Goal: Task Accomplishment & Management: Complete application form

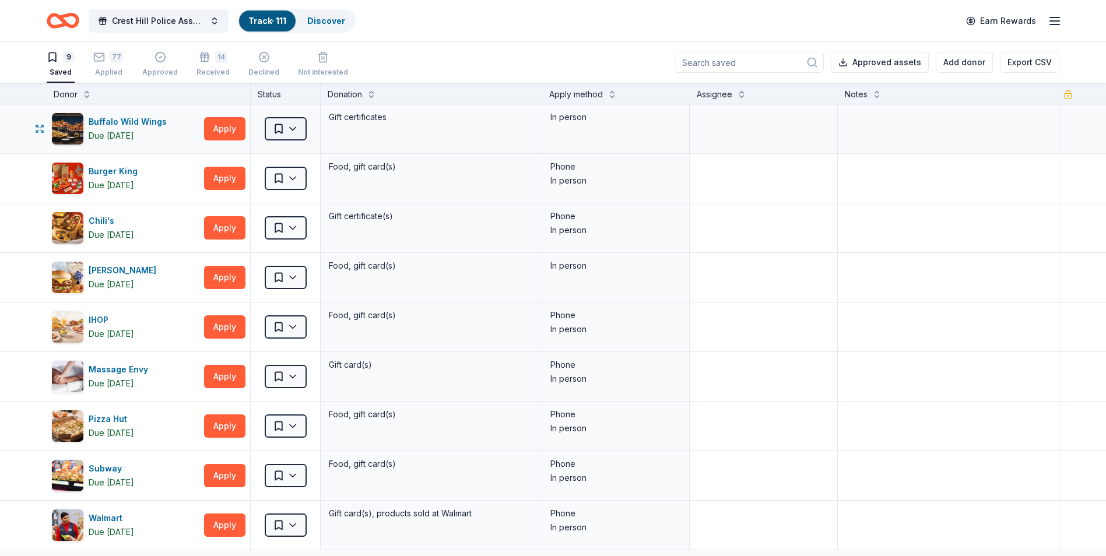
click at [296, 131] on html "Crest Hill Police Association 15th Annual Golf Outing Fundraiser Track · 111 Di…" at bounding box center [553, 278] width 1106 height 556
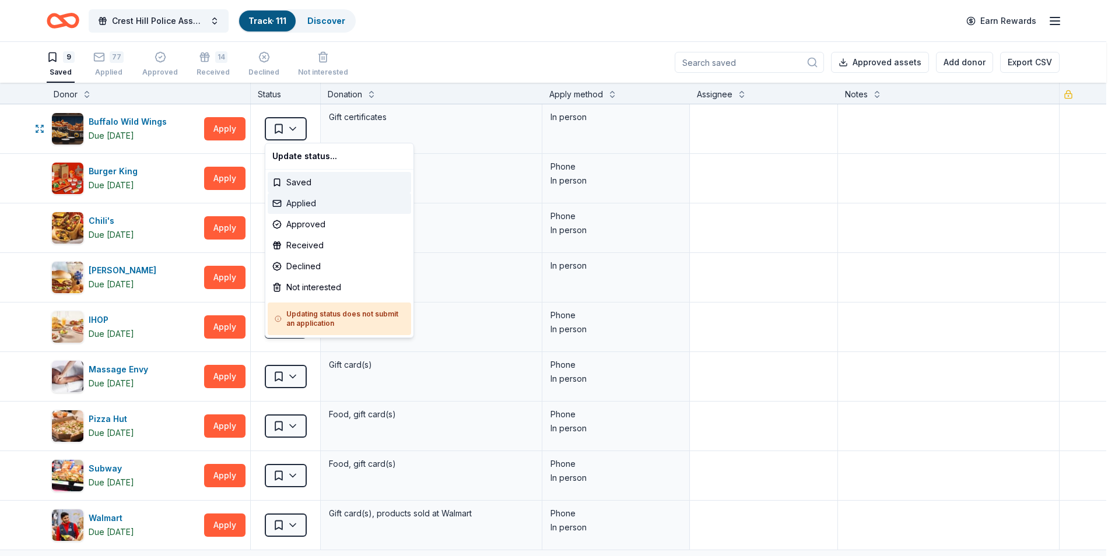
click at [303, 205] on div "Applied" at bounding box center [339, 203] width 143 height 21
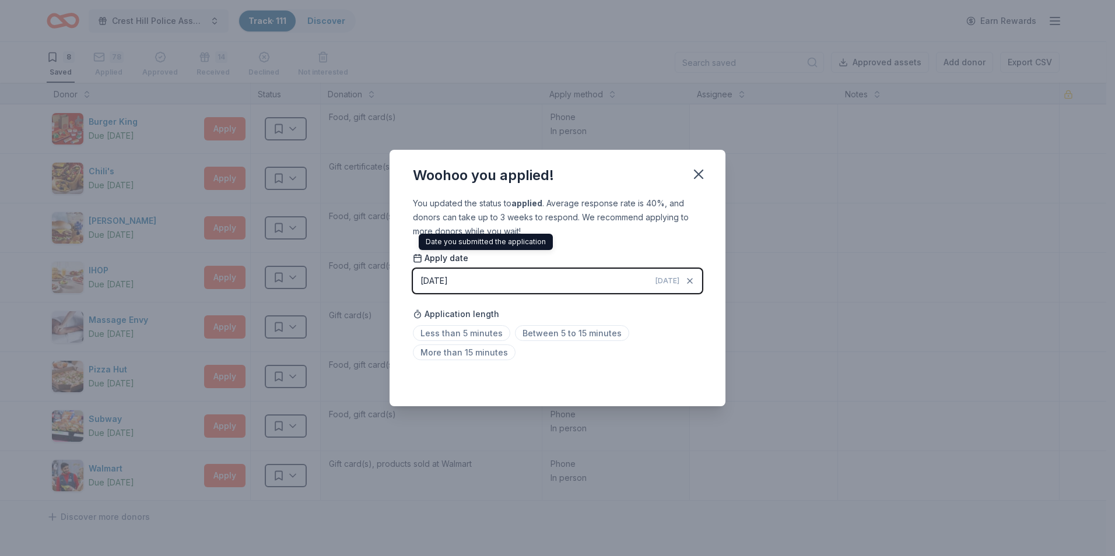
click at [442, 258] on span "Apply date" at bounding box center [440, 258] width 55 height 12
click at [443, 279] on div "[DATE]" at bounding box center [433, 281] width 27 height 14
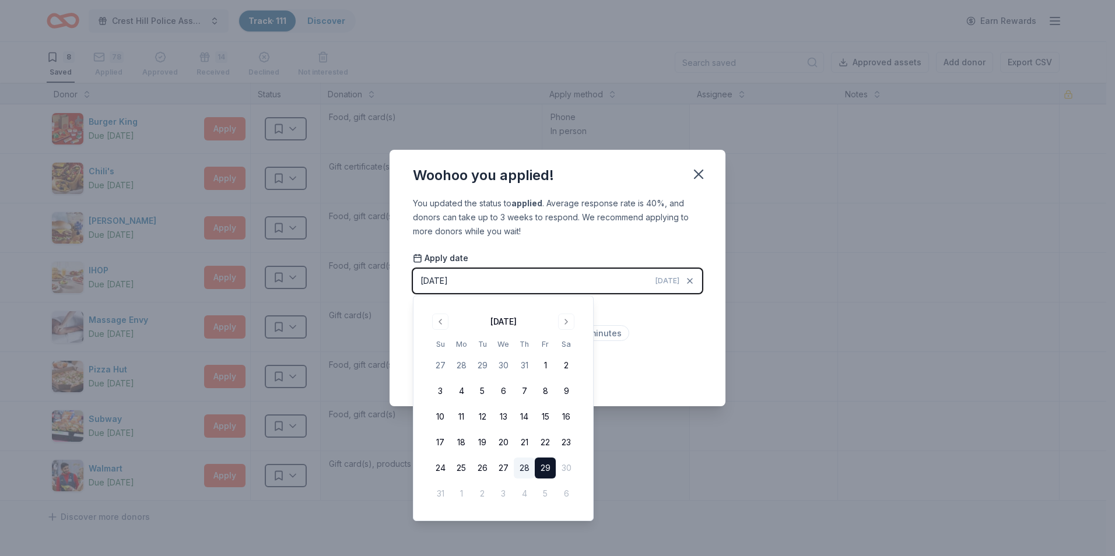
click at [527, 465] on button "28" at bounding box center [524, 468] width 21 height 21
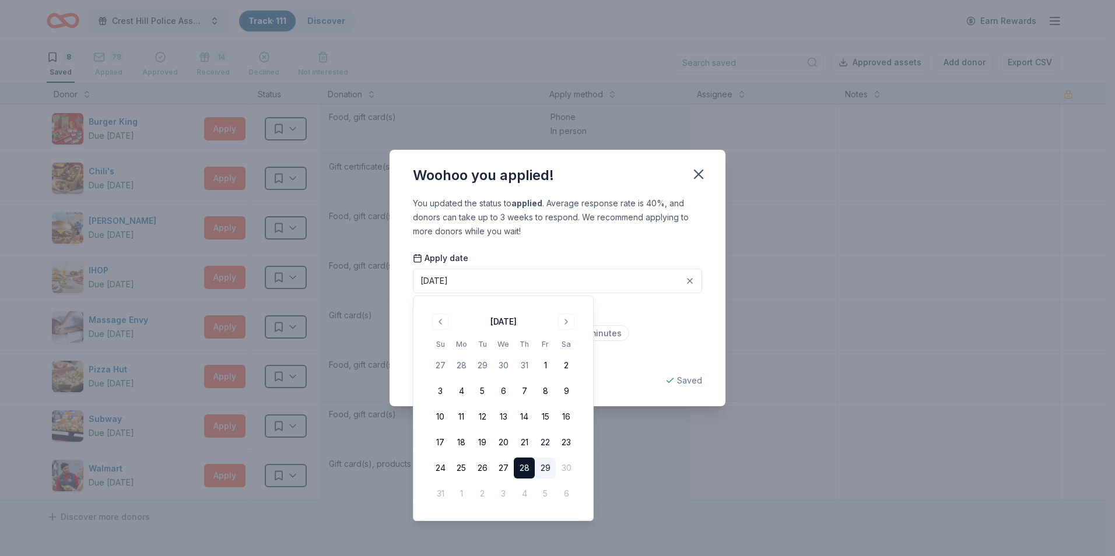
click at [584, 233] on div "You updated the status to applied . Average response rate is 40%, and donors ca…" at bounding box center [557, 217] width 289 height 42
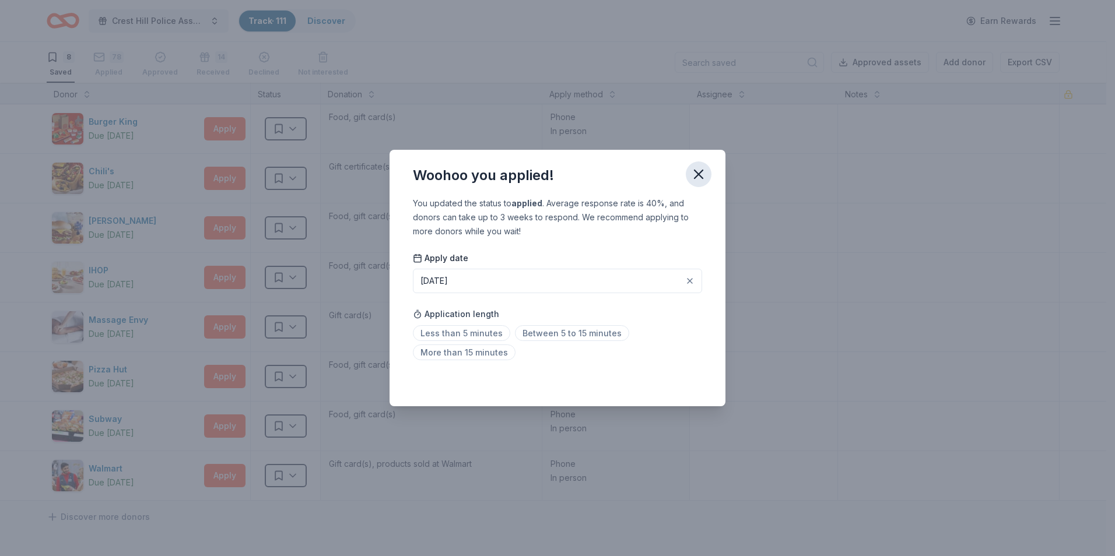
click at [702, 177] on icon "button" at bounding box center [698, 174] width 16 height 16
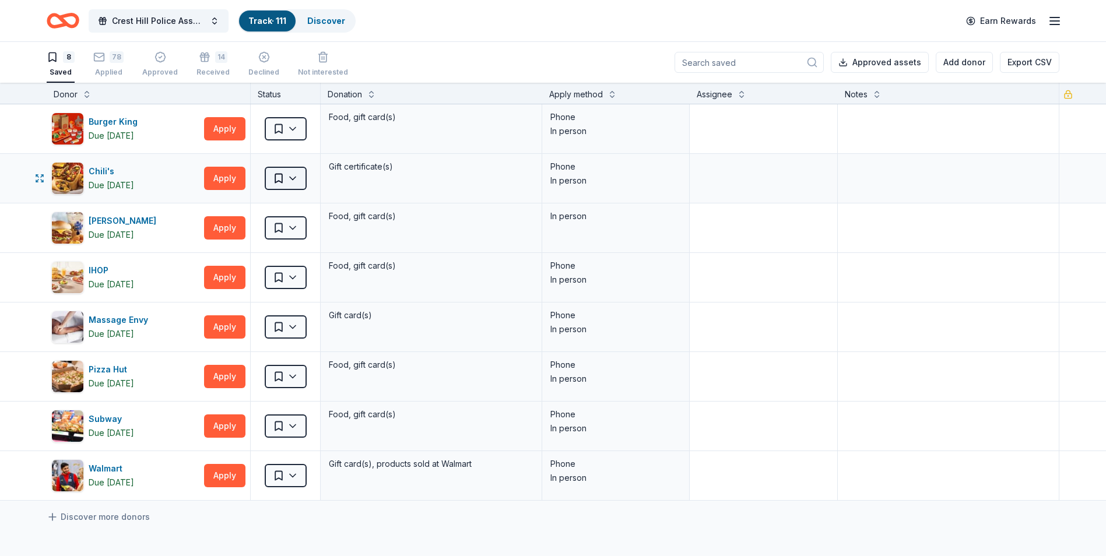
click at [293, 181] on html "Crest Hill Police Association 15th Annual Golf Outing Fundraiser Track · 111 Di…" at bounding box center [553, 278] width 1106 height 556
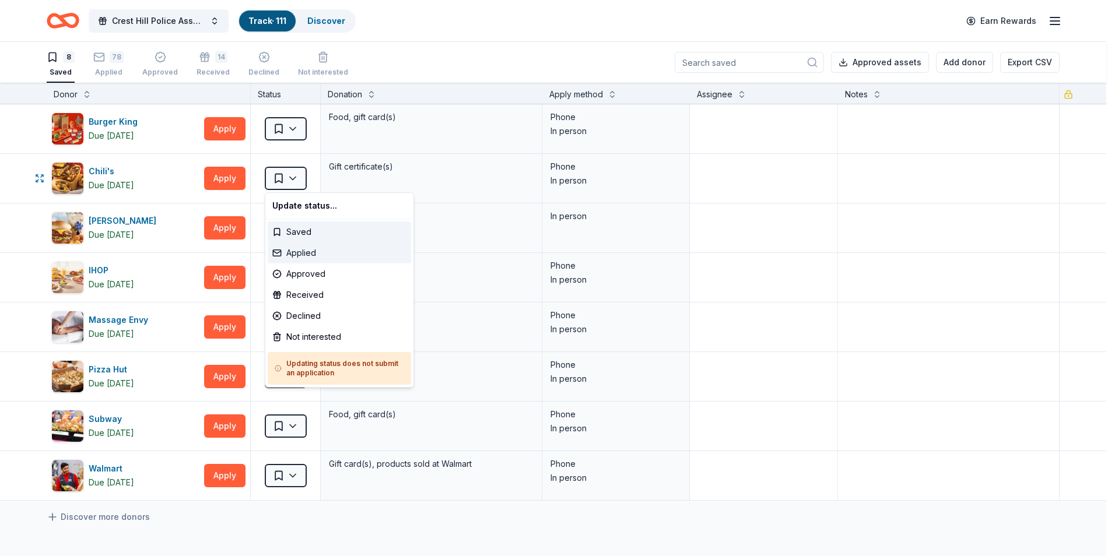
click at [308, 256] on div "Applied" at bounding box center [339, 253] width 143 height 21
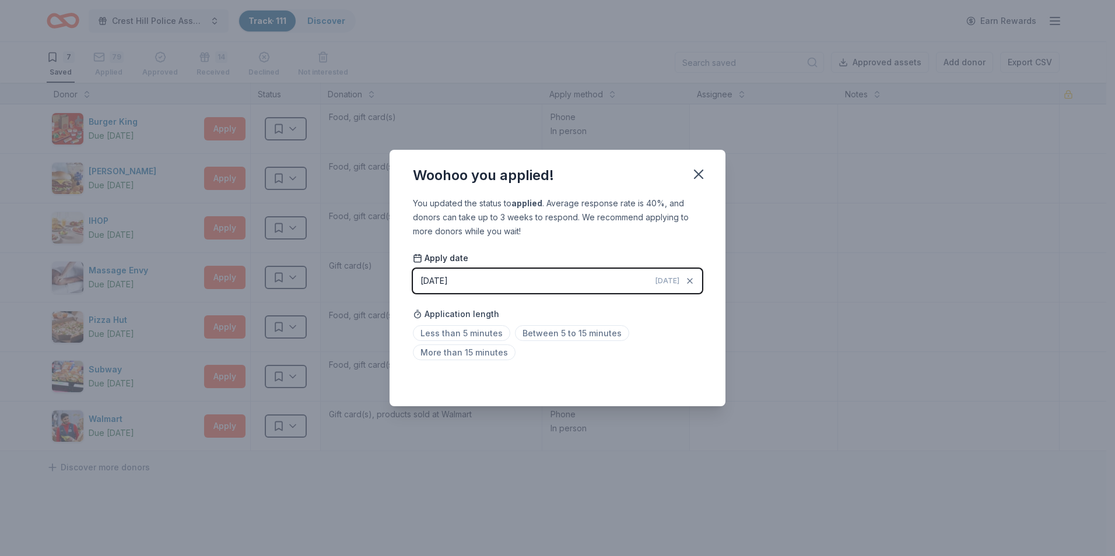
click at [667, 280] on span "[DATE]" at bounding box center [667, 280] width 24 height 9
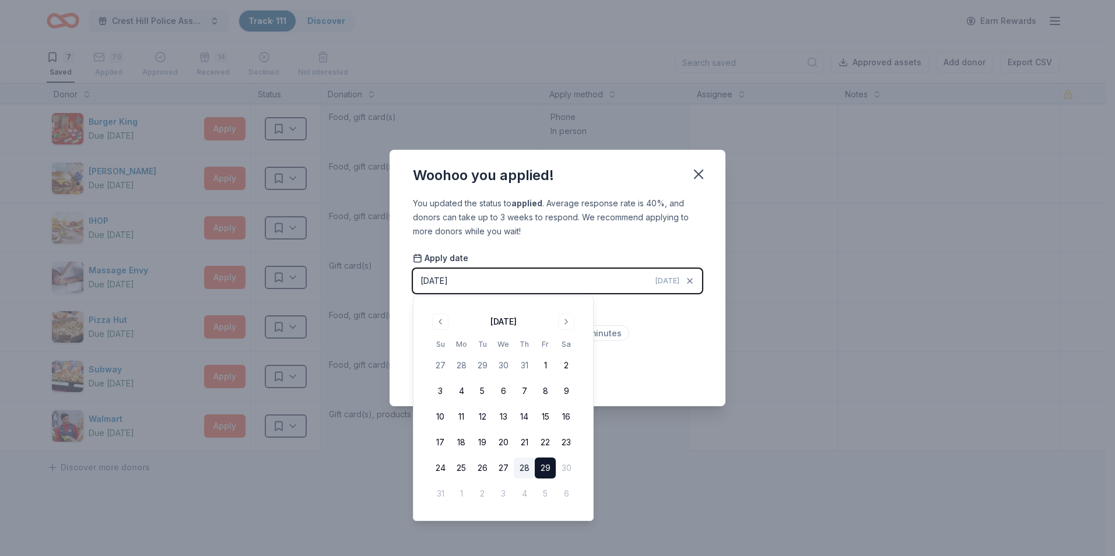
click at [528, 471] on button "28" at bounding box center [524, 468] width 21 height 21
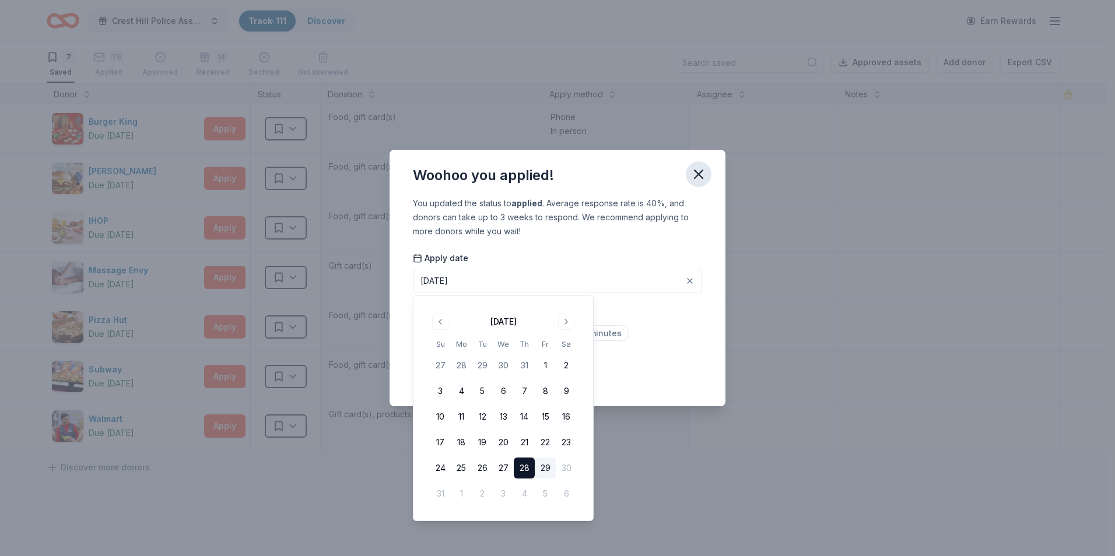
click at [697, 174] on icon "button" at bounding box center [698, 174] width 16 height 16
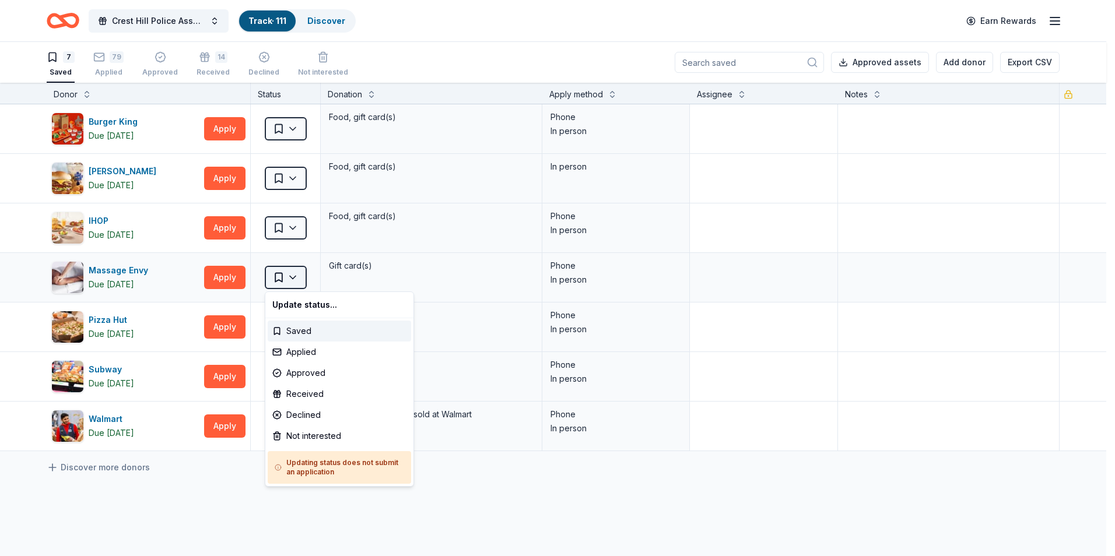
click at [296, 280] on html "Crest Hill Police Association 15th Annual Golf Outing Fundraiser Track · 111 Di…" at bounding box center [557, 278] width 1115 height 556
click at [306, 349] on div "Applied" at bounding box center [339, 352] width 143 height 21
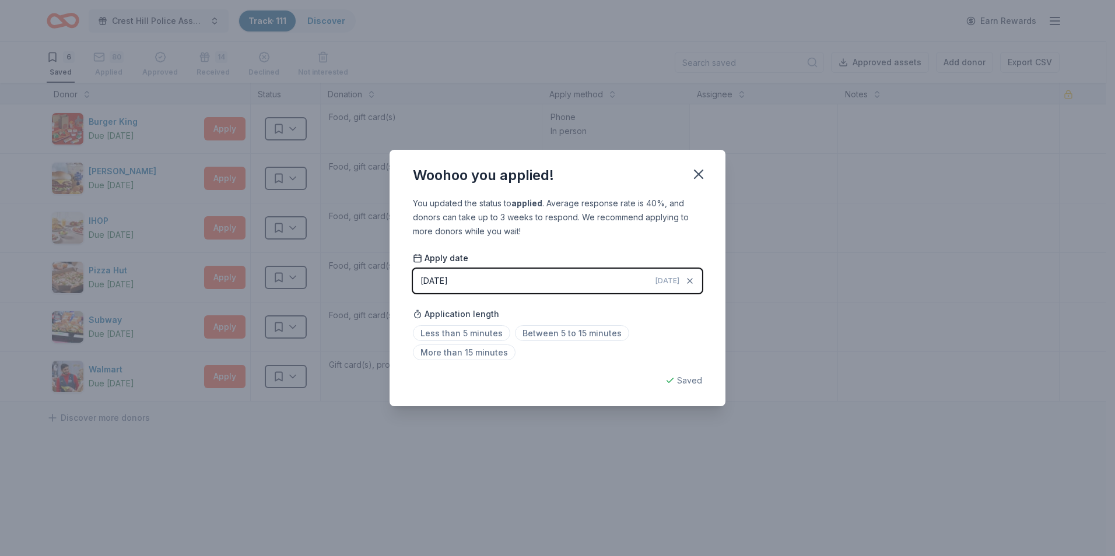
click at [668, 282] on span "[DATE]" at bounding box center [667, 280] width 24 height 9
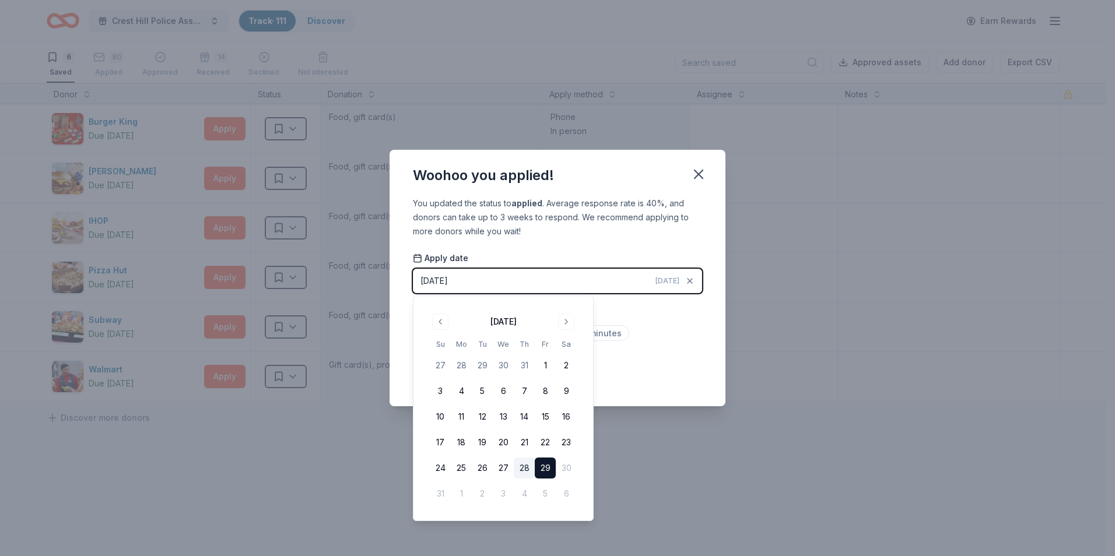
click at [529, 465] on button "28" at bounding box center [524, 468] width 21 height 21
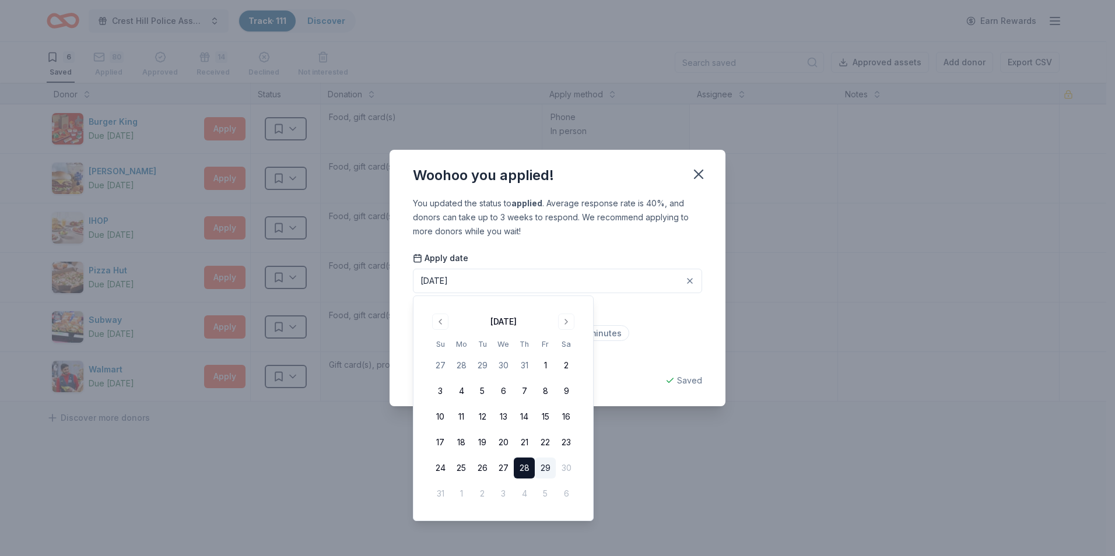
click at [688, 380] on div "Saved" at bounding box center [557, 381] width 289 height 14
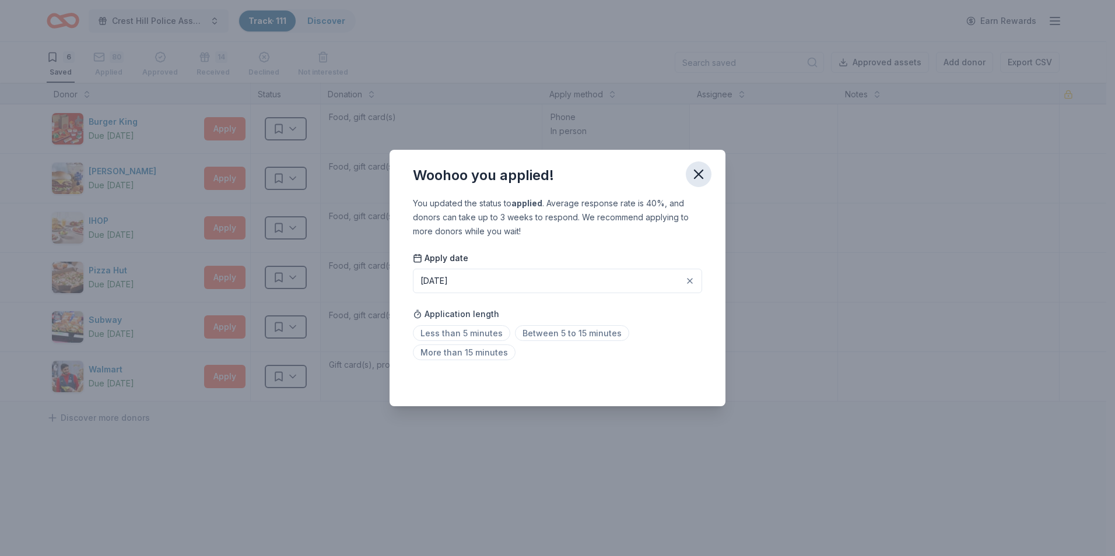
click at [694, 176] on icon "button" at bounding box center [698, 174] width 16 height 16
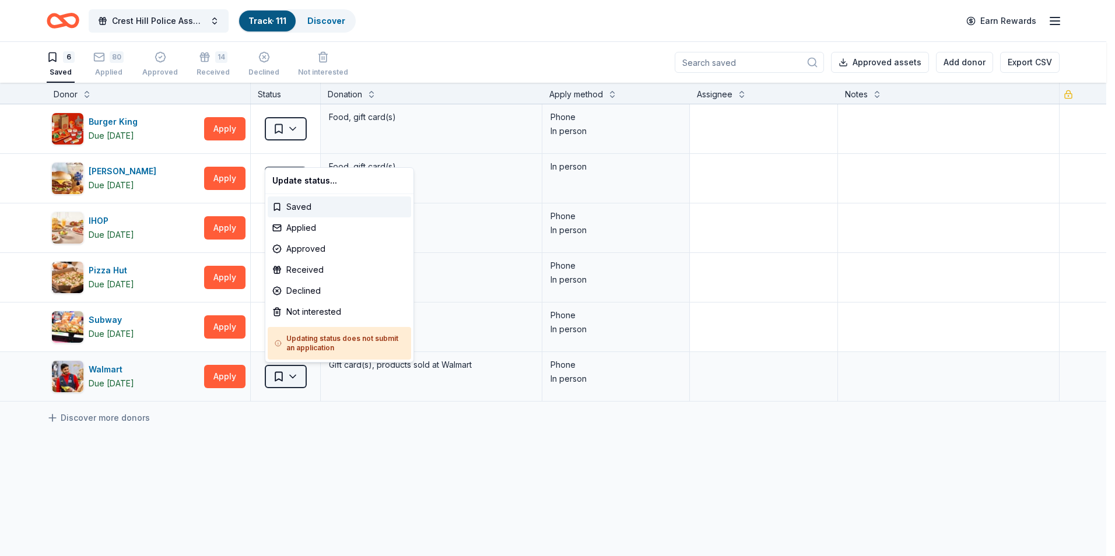
click at [294, 377] on html "Crest Hill Police Association 15th Annual Golf Outing Fundraiser Track · 111 Di…" at bounding box center [557, 278] width 1115 height 556
click at [307, 227] on div "Applied" at bounding box center [339, 227] width 143 height 21
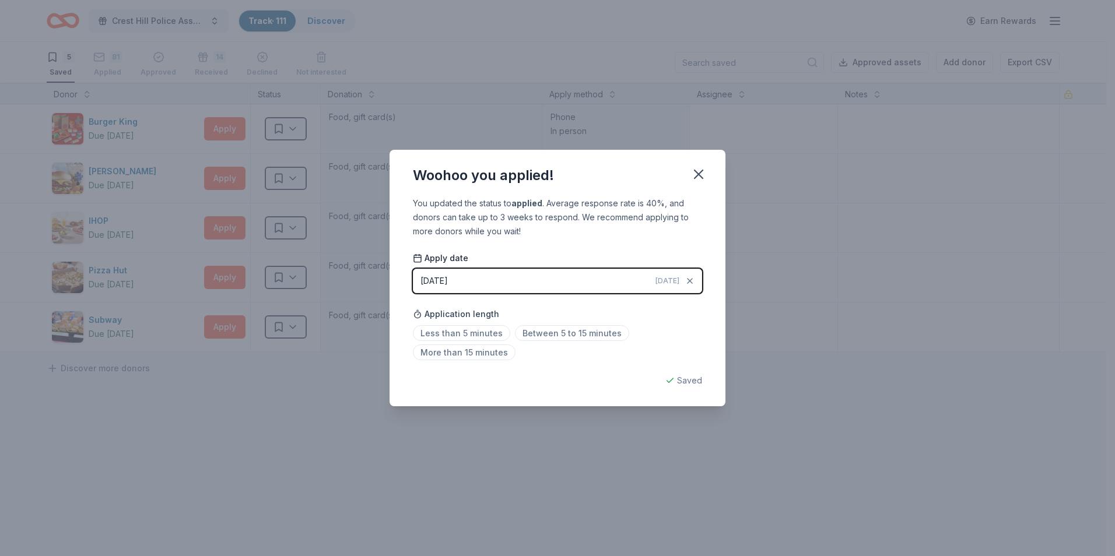
click at [674, 283] on span "[DATE]" at bounding box center [667, 280] width 24 height 9
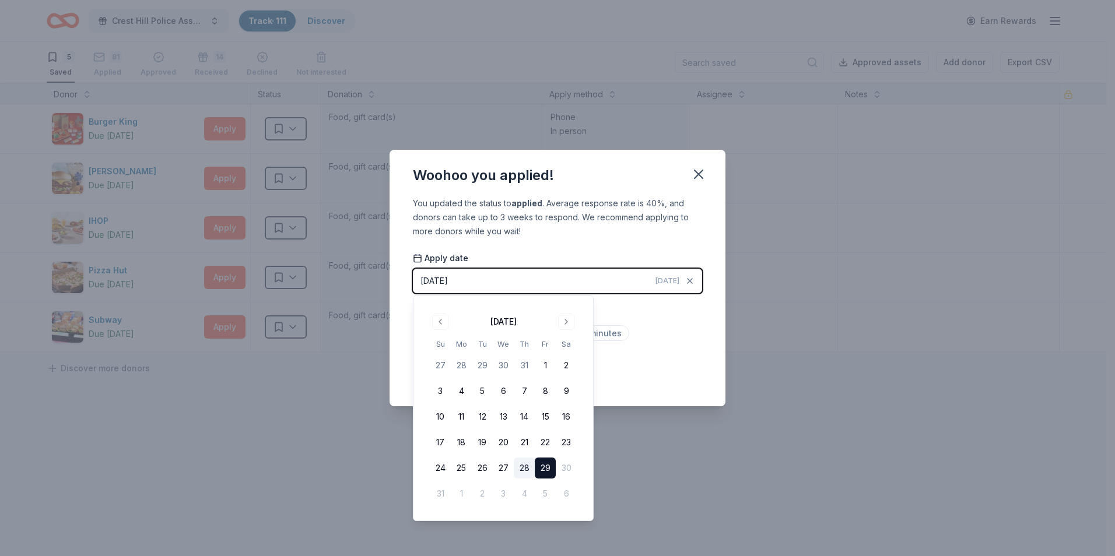
click at [524, 468] on button "28" at bounding box center [524, 468] width 21 height 21
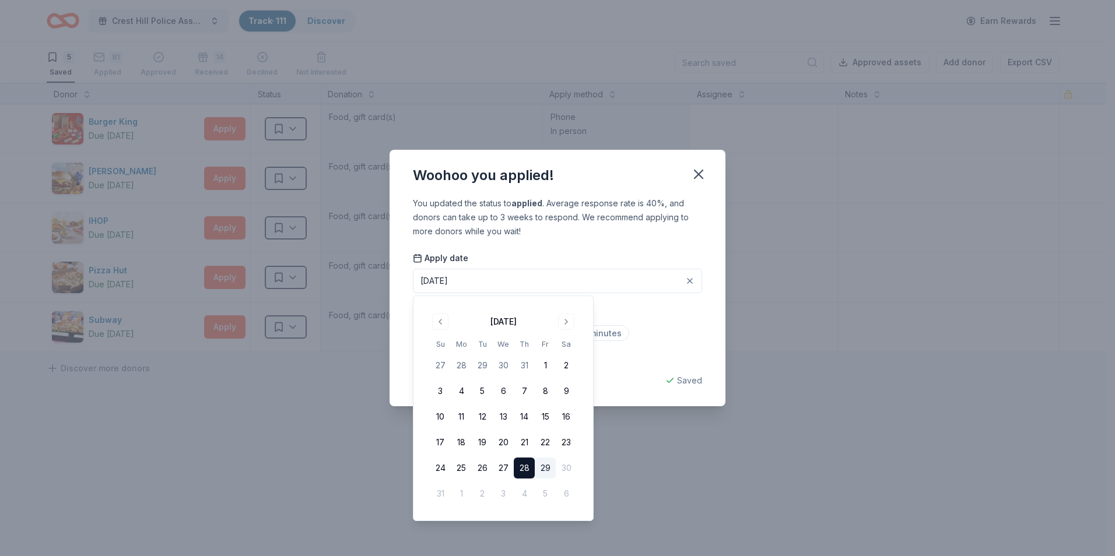
click at [687, 380] on div "Saved" at bounding box center [557, 381] width 289 height 14
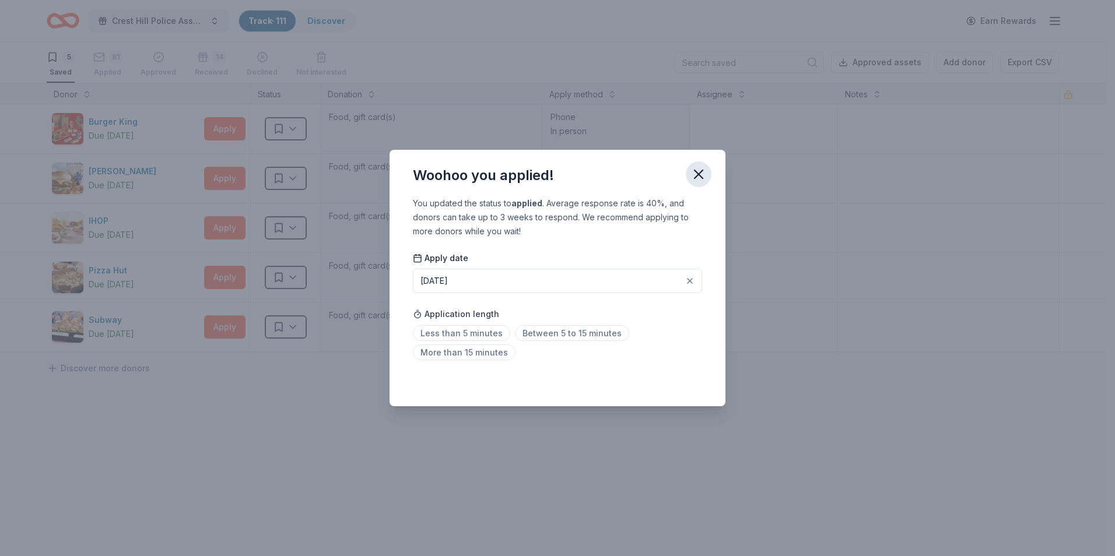
click at [697, 176] on icon "button" at bounding box center [698, 174] width 8 height 8
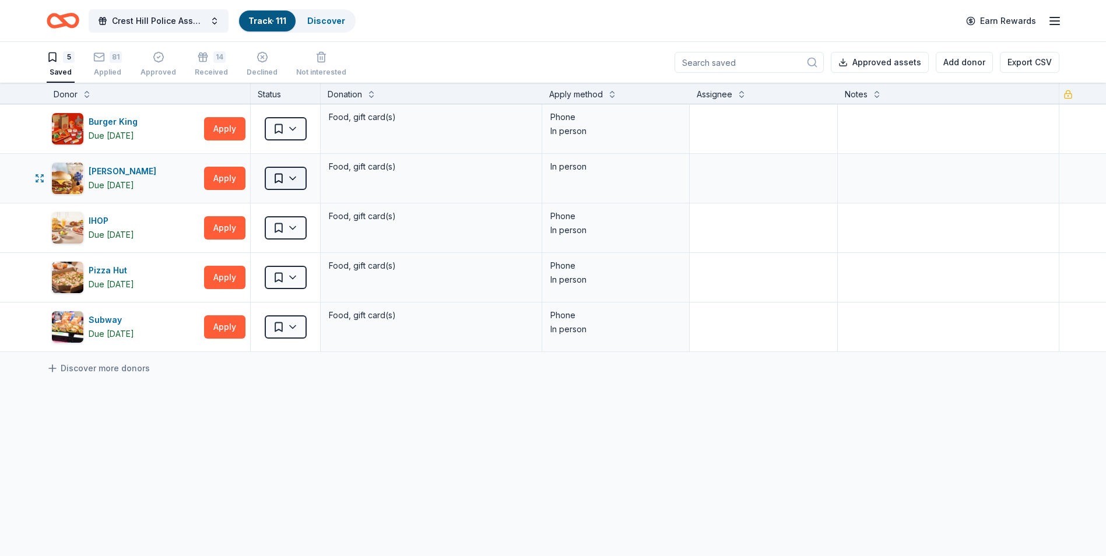
click at [296, 184] on html "Crest Hill Police Association 15th Annual Golf Outing Fundraiser Track · 111 Di…" at bounding box center [553, 278] width 1106 height 556
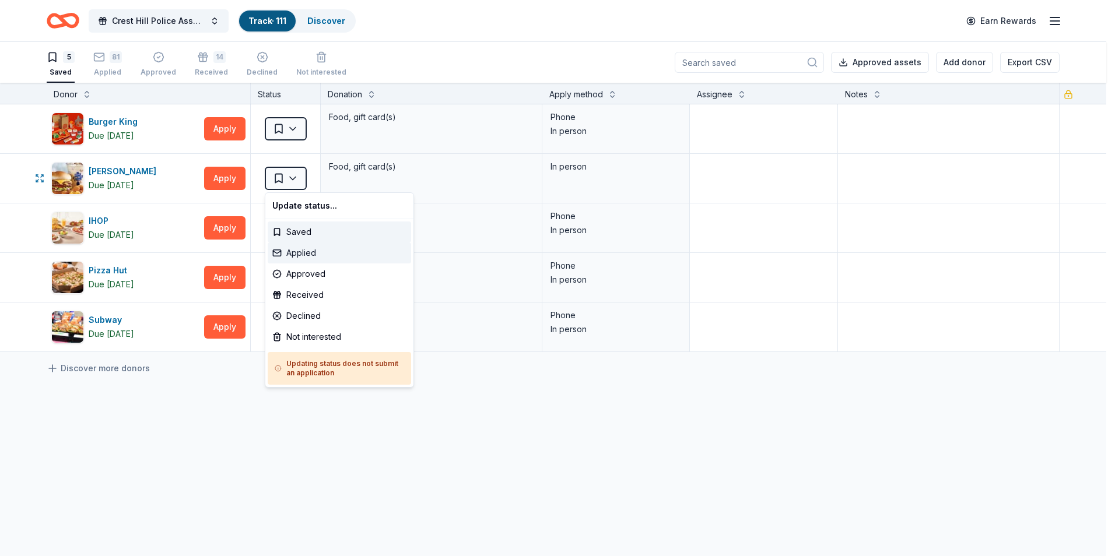
click at [307, 254] on div "Applied" at bounding box center [339, 253] width 143 height 21
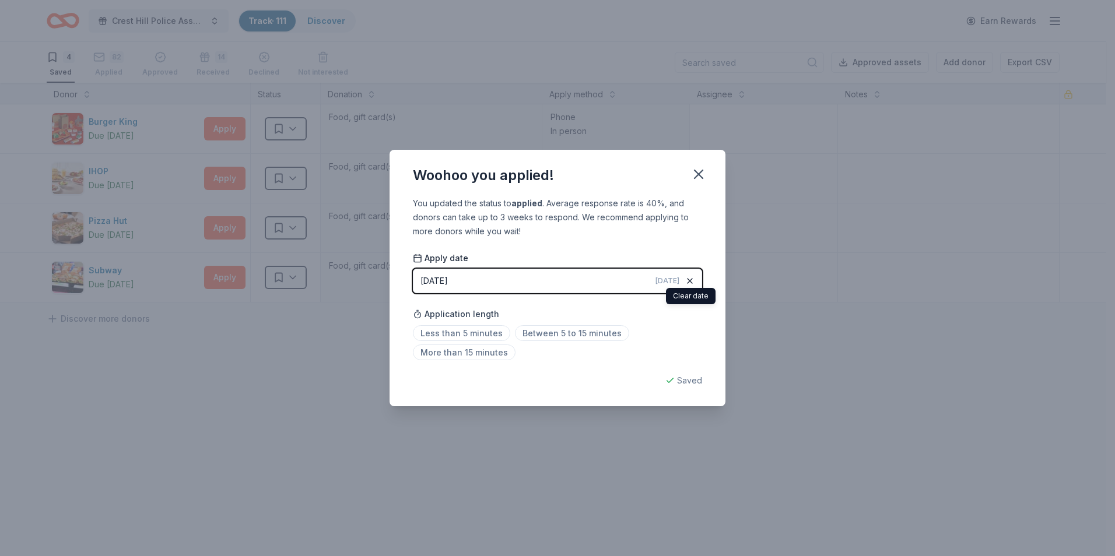
click at [690, 278] on icon "button" at bounding box center [689, 280] width 9 height 9
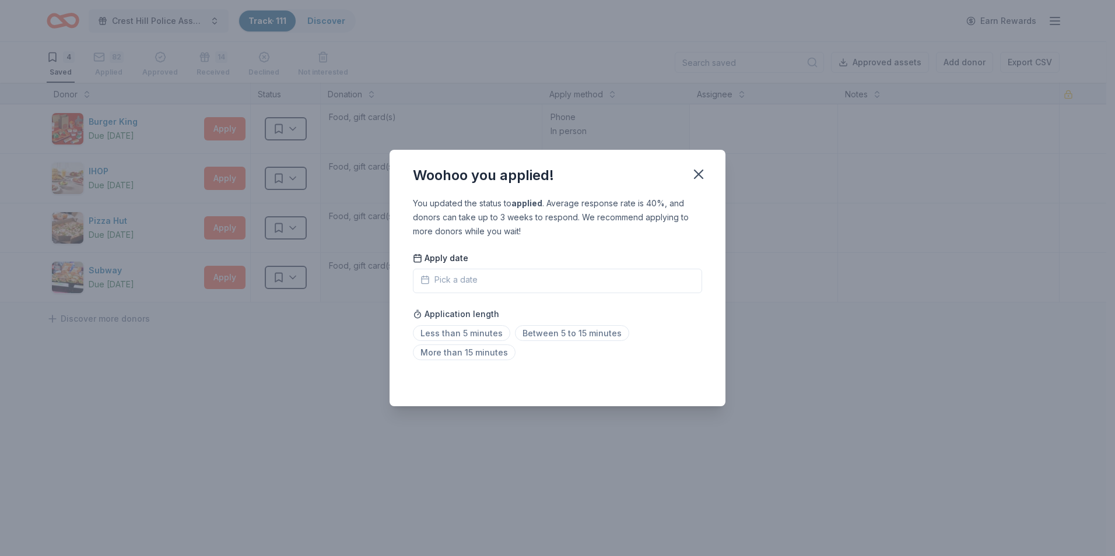
click at [451, 277] on span "Pick a date" at bounding box center [448, 280] width 57 height 14
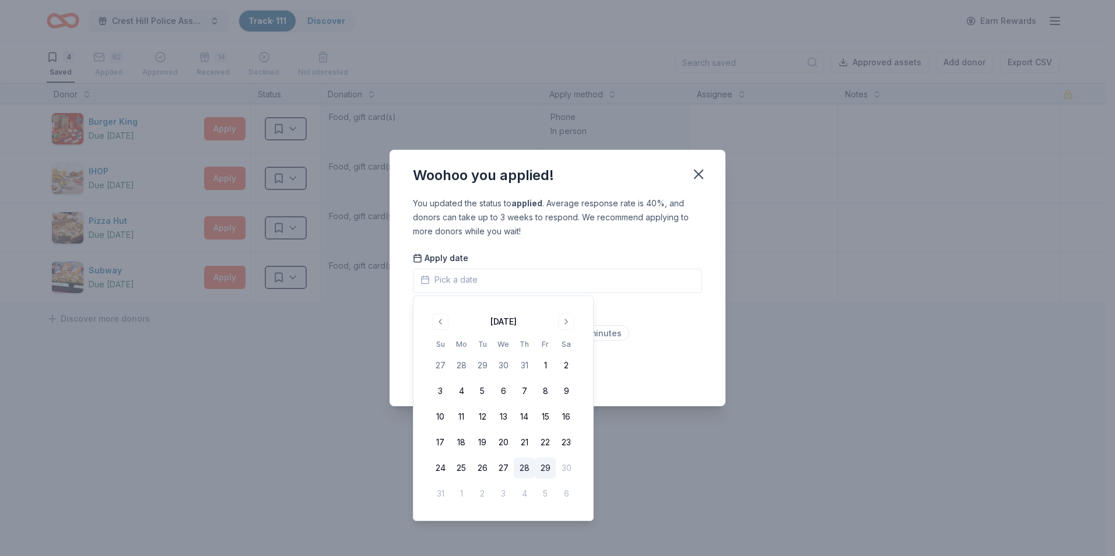
click at [525, 469] on button "28" at bounding box center [524, 468] width 21 height 21
click at [581, 180] on div "Woohoo you applied!" at bounding box center [557, 173] width 336 height 47
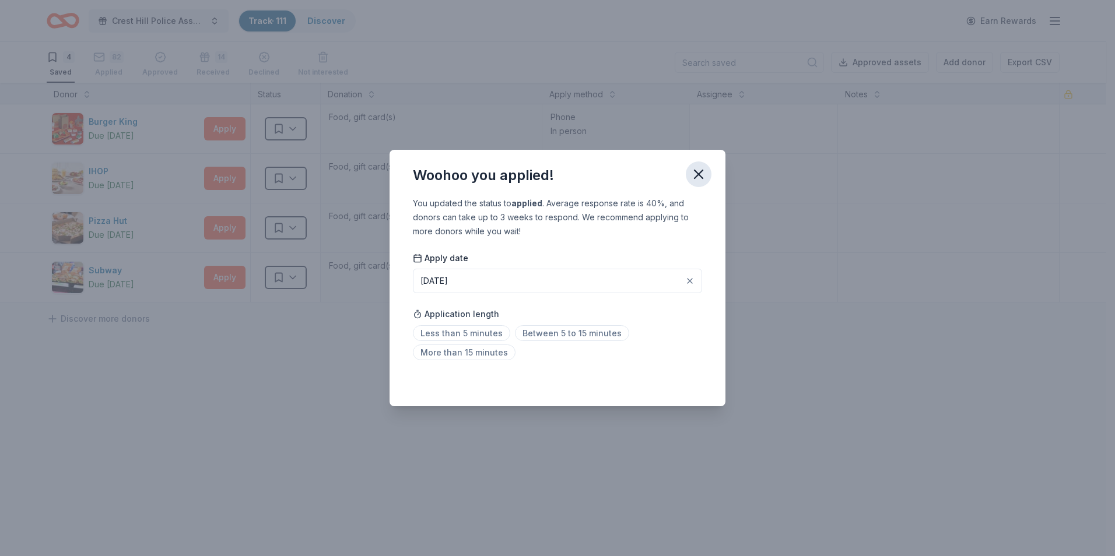
click at [696, 173] on icon "button" at bounding box center [698, 174] width 16 height 16
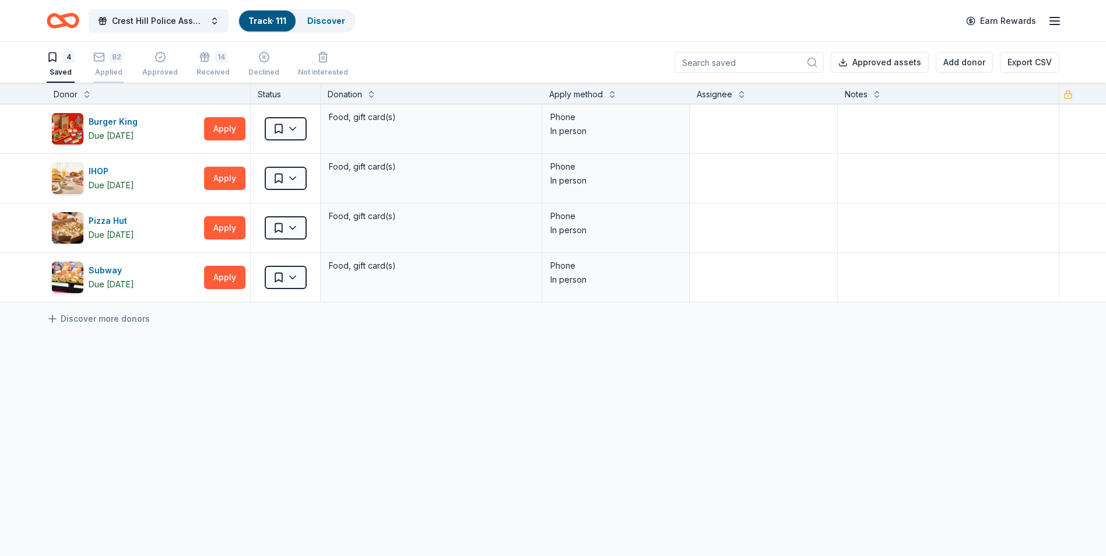
click at [119, 71] on div "Applied" at bounding box center [108, 65] width 30 height 9
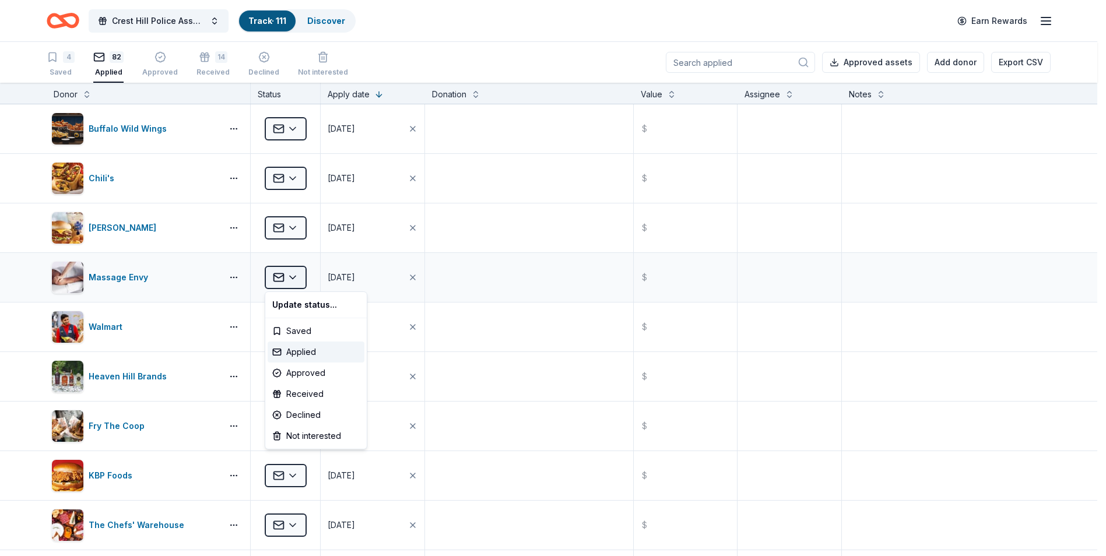
click at [296, 278] on html "Crest Hill Police Association 15th Annual Golf Outing Fundraiser Track · 111 Di…" at bounding box center [553, 278] width 1106 height 556
click at [310, 396] on div "Received" at bounding box center [316, 394] width 97 height 21
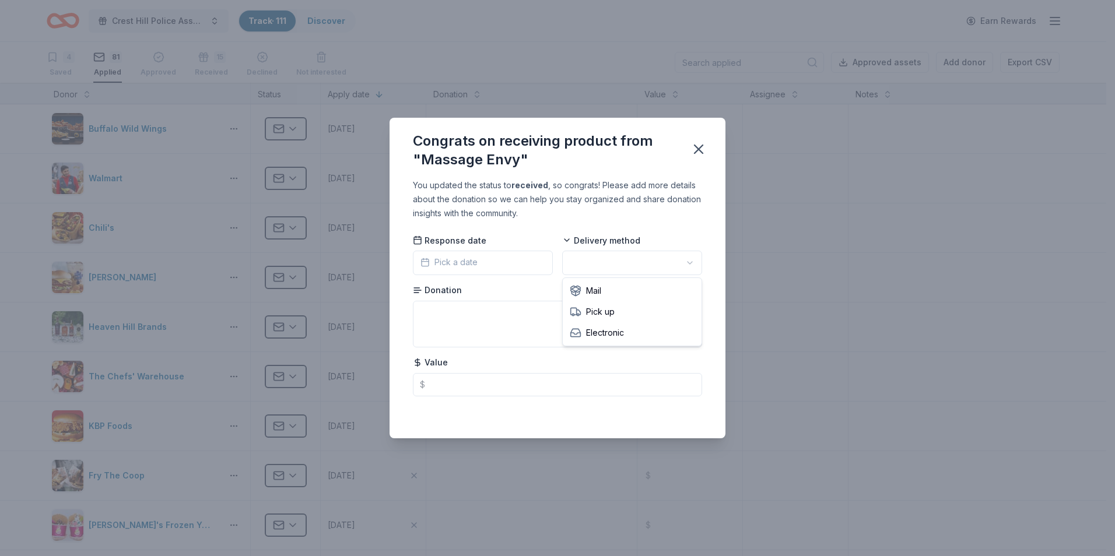
click at [689, 262] on html "Crest Hill Police Association 15th Annual Golf Outing Fundraiser Track · 111 Di…" at bounding box center [557, 278] width 1115 height 556
click at [455, 311] on textarea at bounding box center [557, 324] width 289 height 47
type textarea "1 hour promo session"
click at [696, 146] on icon "button" at bounding box center [698, 149] width 8 height 8
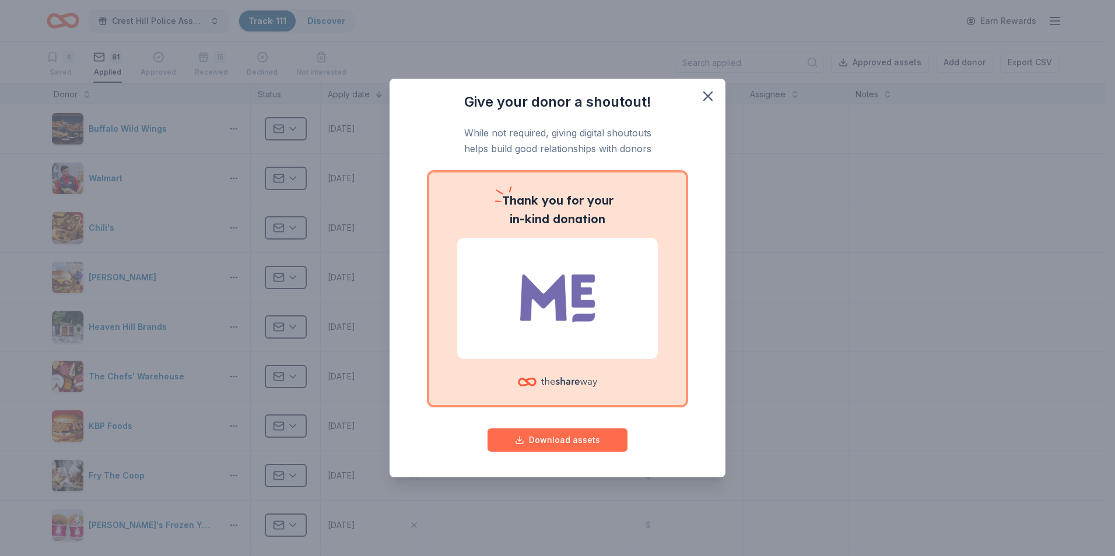
click at [578, 442] on button "Download assets" at bounding box center [557, 440] width 140 height 23
click at [712, 98] on icon "button" at bounding box center [708, 96] width 16 height 16
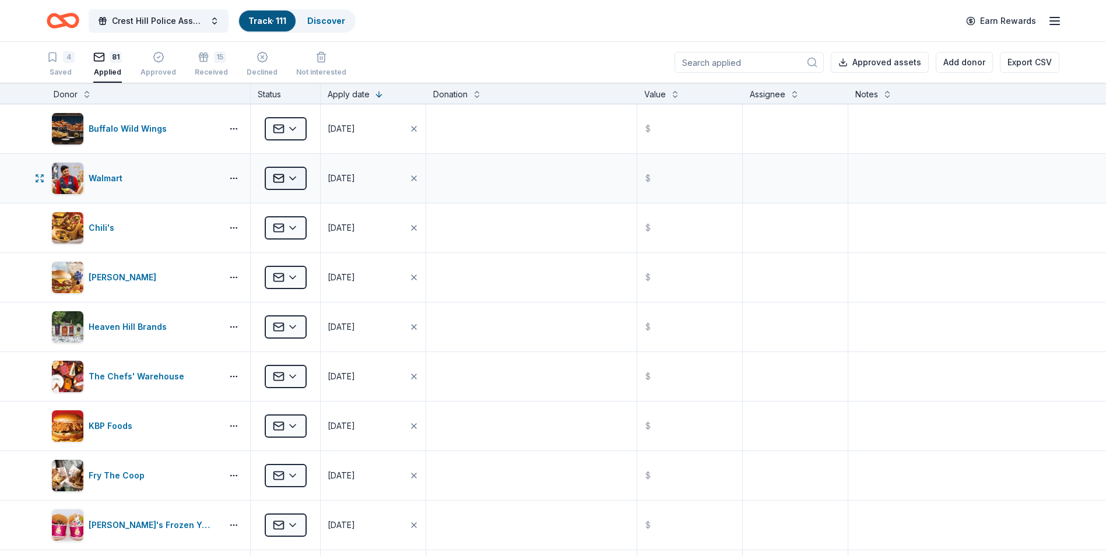
click at [292, 175] on html "Crest Hill Police Association 15th Annual Golf Outing Fundraiser Track · 111 Di…" at bounding box center [553, 278] width 1106 height 556
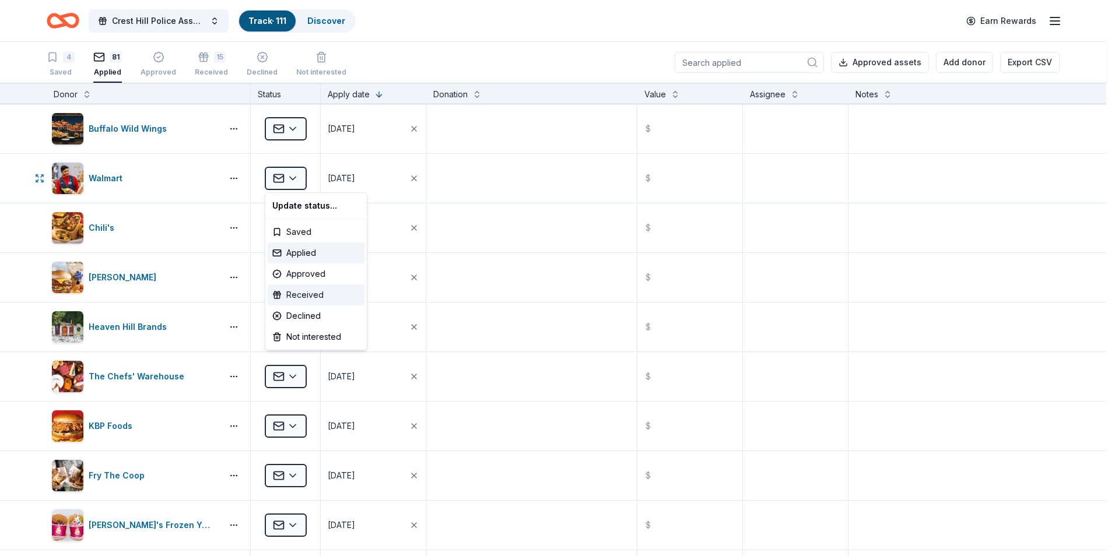
click at [310, 293] on div "Received" at bounding box center [316, 295] width 97 height 21
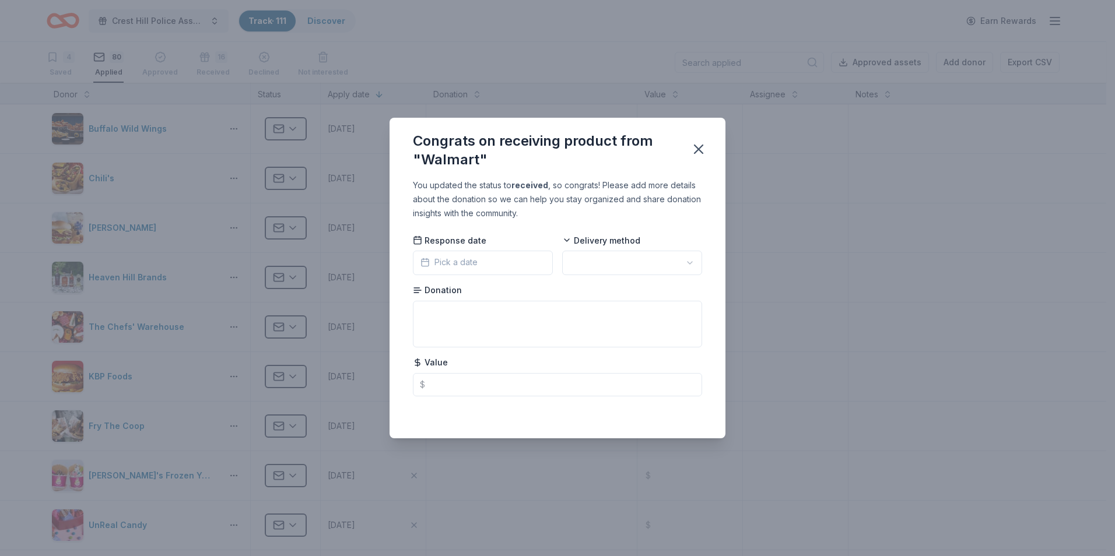
click at [496, 267] on button "Pick a date" at bounding box center [483, 263] width 140 height 24
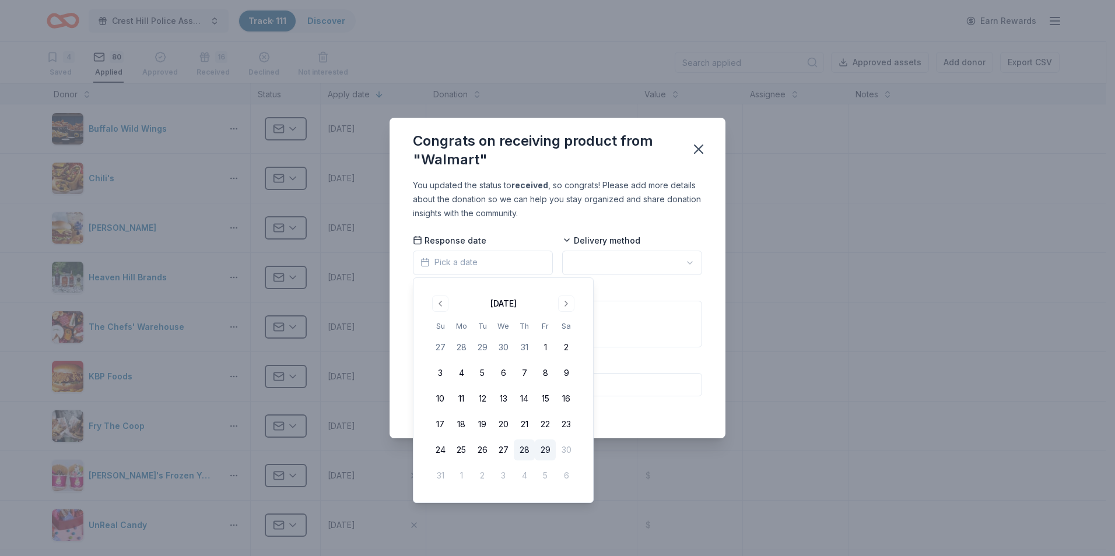
click at [527, 448] on button "28" at bounding box center [524, 450] width 21 height 21
click at [681, 262] on html "Crest Hill Police Association 15th Annual Golf Outing Fundraiser Track · 111 Di…" at bounding box center [557, 278] width 1115 height 556
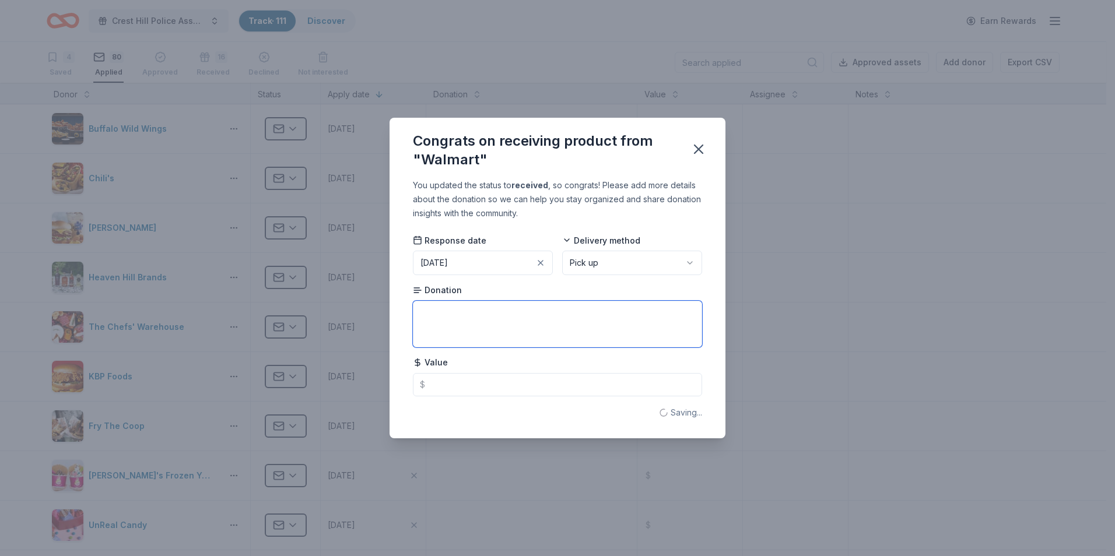
click at [543, 324] on textarea at bounding box center [557, 324] width 289 height 47
type textarea "$50 gift card"
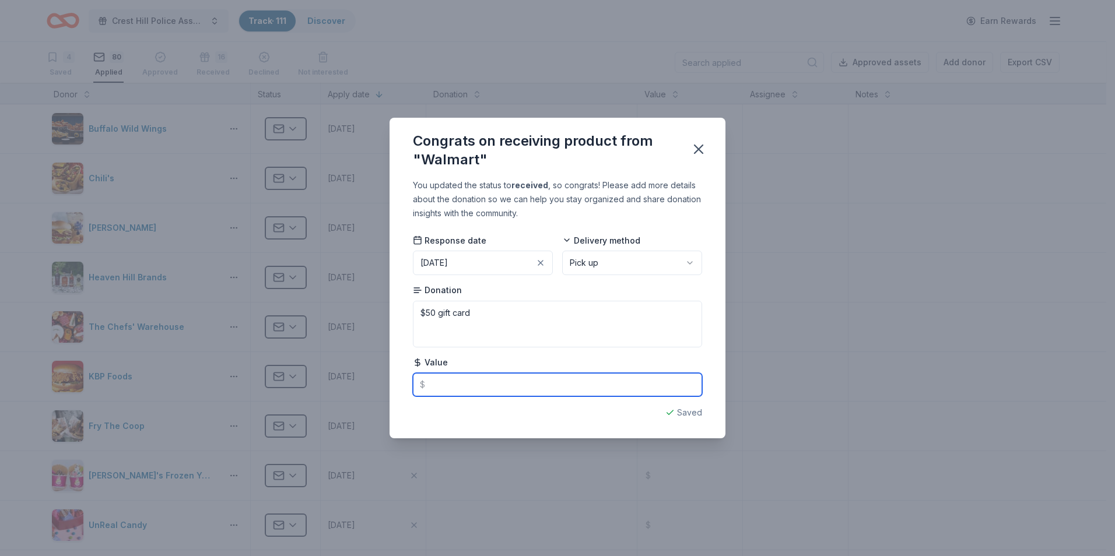
click at [505, 384] on input "text" at bounding box center [557, 384] width 289 height 23
type input "50.00"
click at [700, 147] on icon "button" at bounding box center [698, 149] width 16 height 16
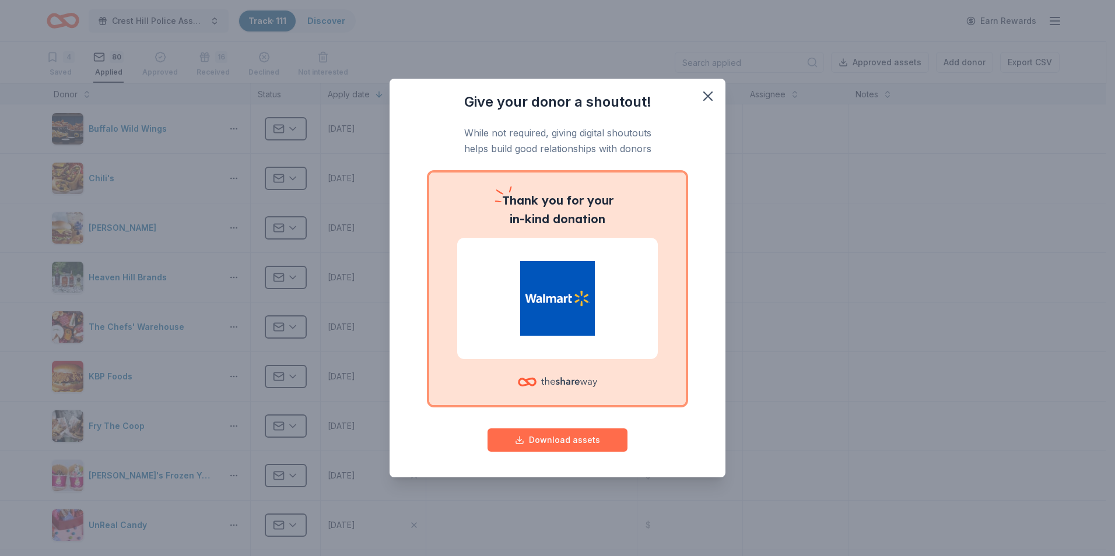
click at [559, 437] on button "Download assets" at bounding box center [557, 440] width 140 height 23
click at [708, 94] on icon "button" at bounding box center [708, 96] width 16 height 16
